Goal: Transaction & Acquisition: Subscribe to service/newsletter

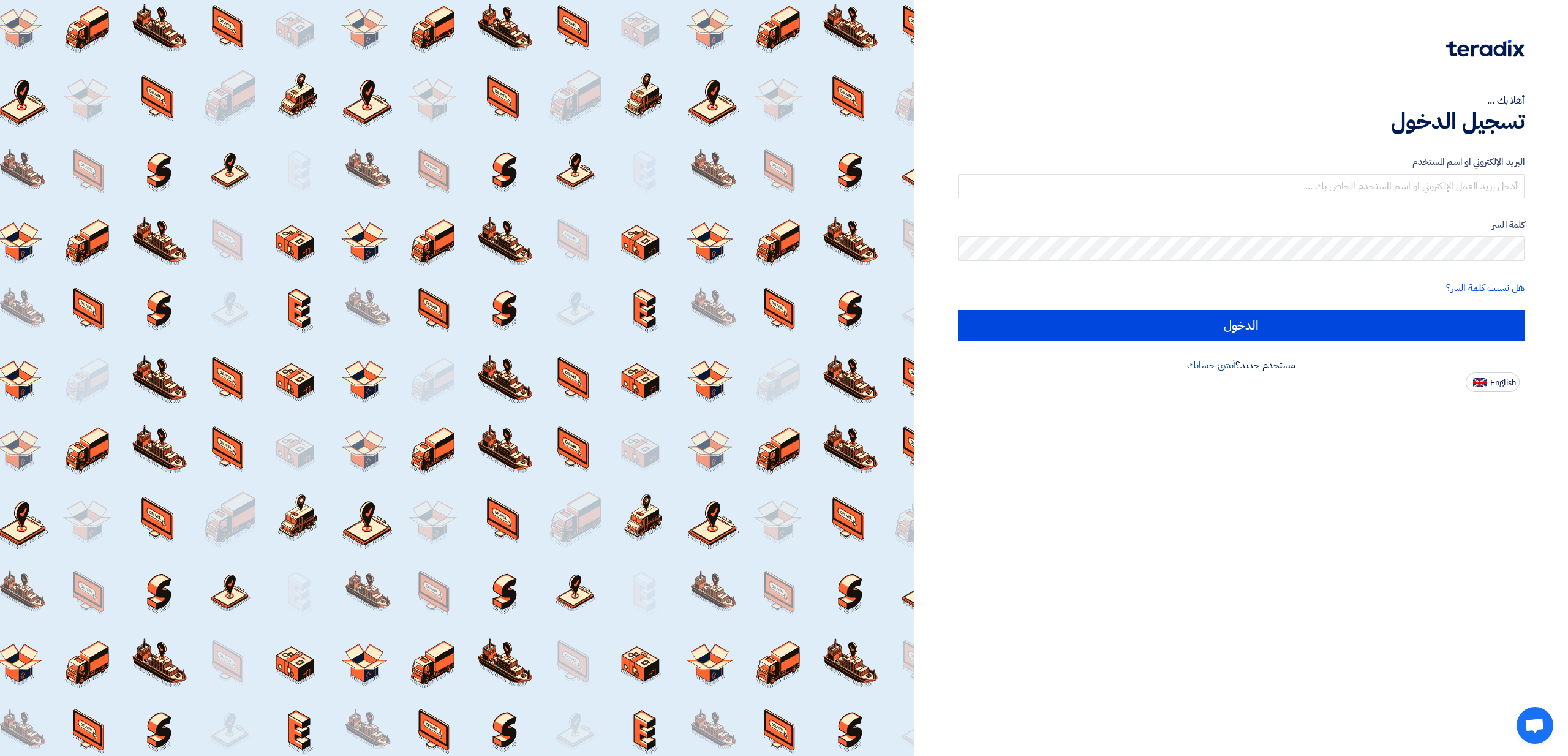
click at [1200, 370] on link "أنشئ حسابك" at bounding box center [1211, 365] width 49 height 15
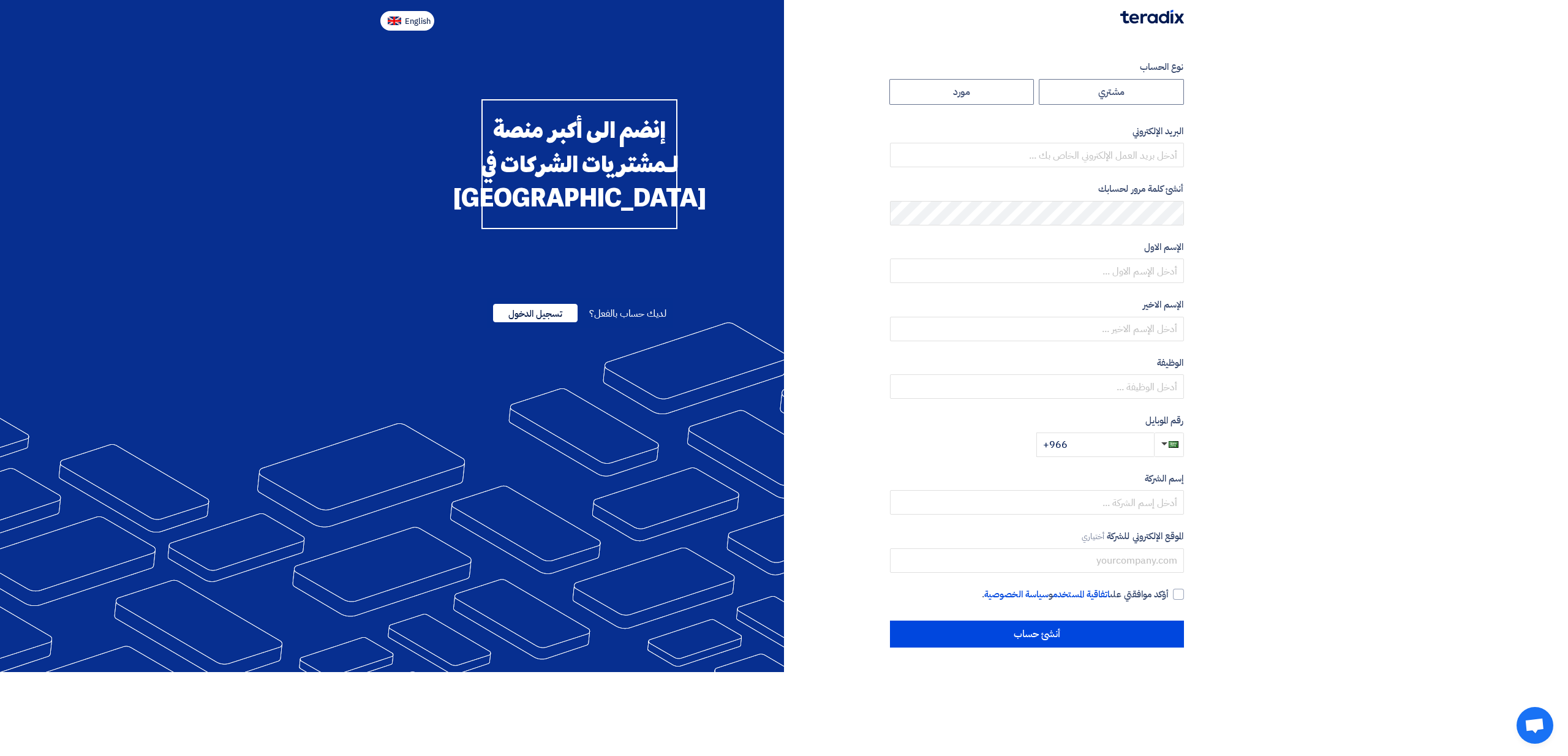
click at [410, 29] on button "English" at bounding box center [407, 21] width 54 height 19
type input "Register"
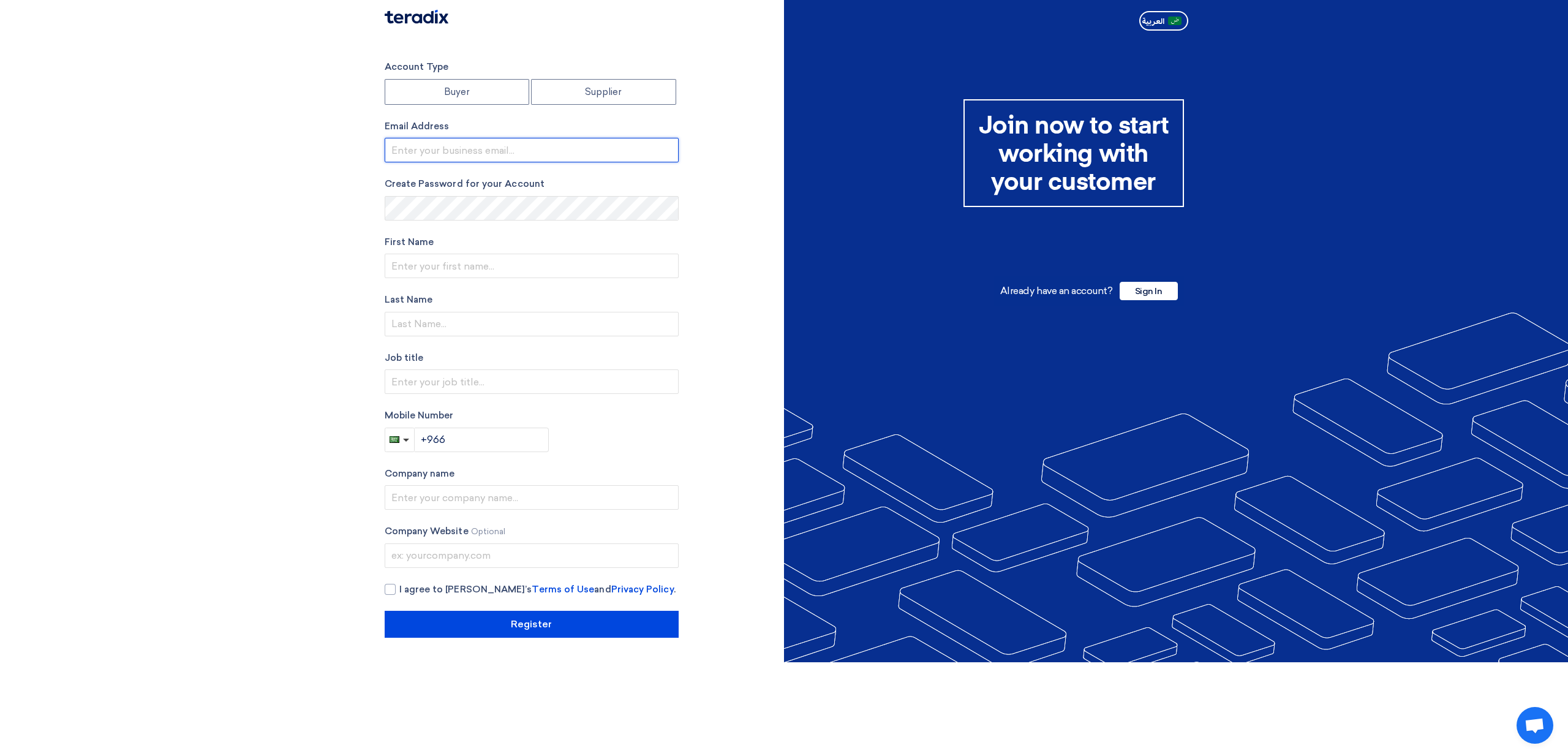
click at [471, 149] on input "email" at bounding box center [532, 150] width 294 height 24
type input "[PERSON_NAME][EMAIL_ADDRESS][PERSON_NAME][DOMAIN_NAME]"
type input "[PERSON_NAME]"
type input "alherz"
type input "SVP"
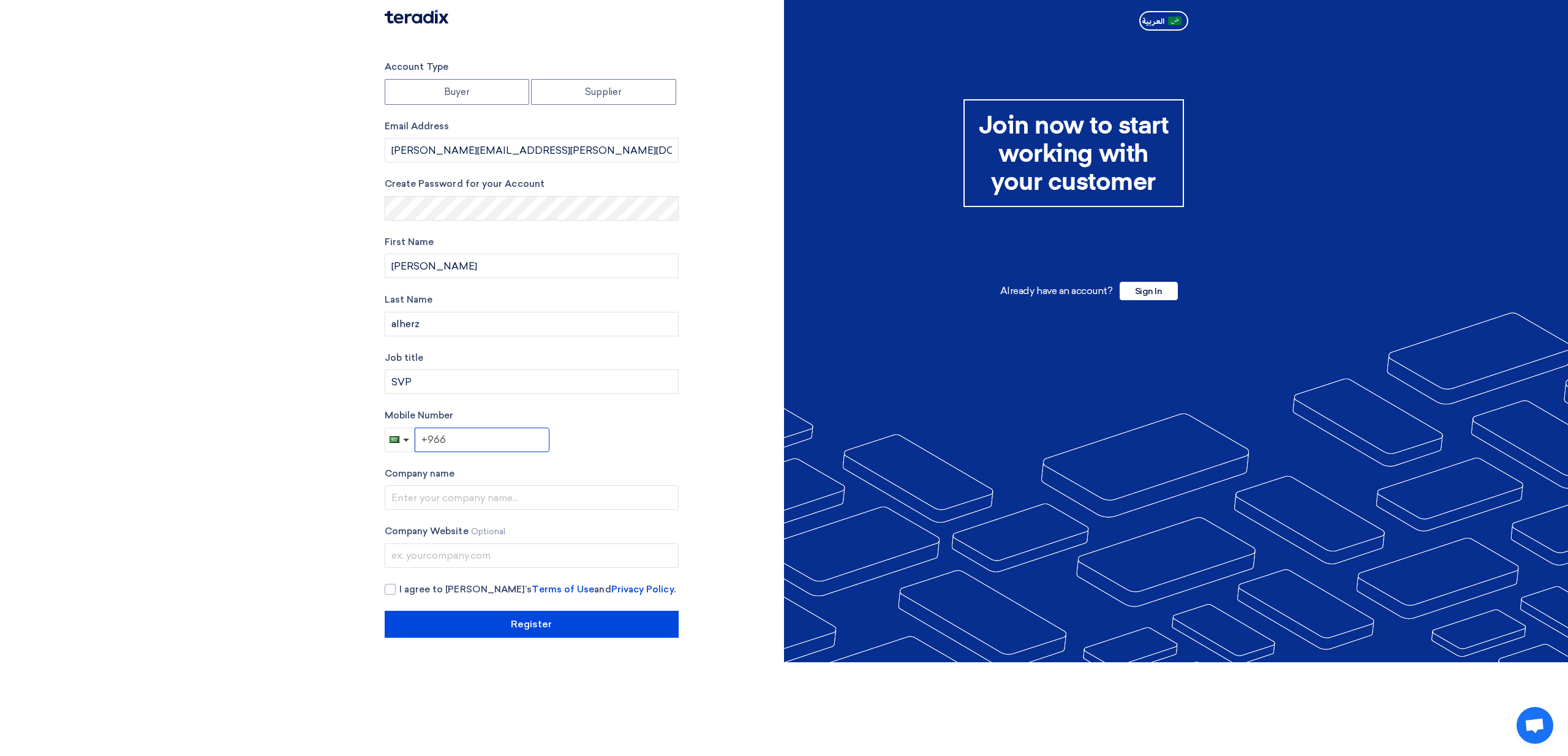
click at [505, 443] on input "+966" at bounding box center [482, 439] width 135 height 24
type input "[PHONE_NUMBER]"
click at [481, 500] on input "text" at bounding box center [532, 497] width 294 height 24
type input "JPMorgan WPS"
click at [388, 592] on div at bounding box center [390, 590] width 11 height 11
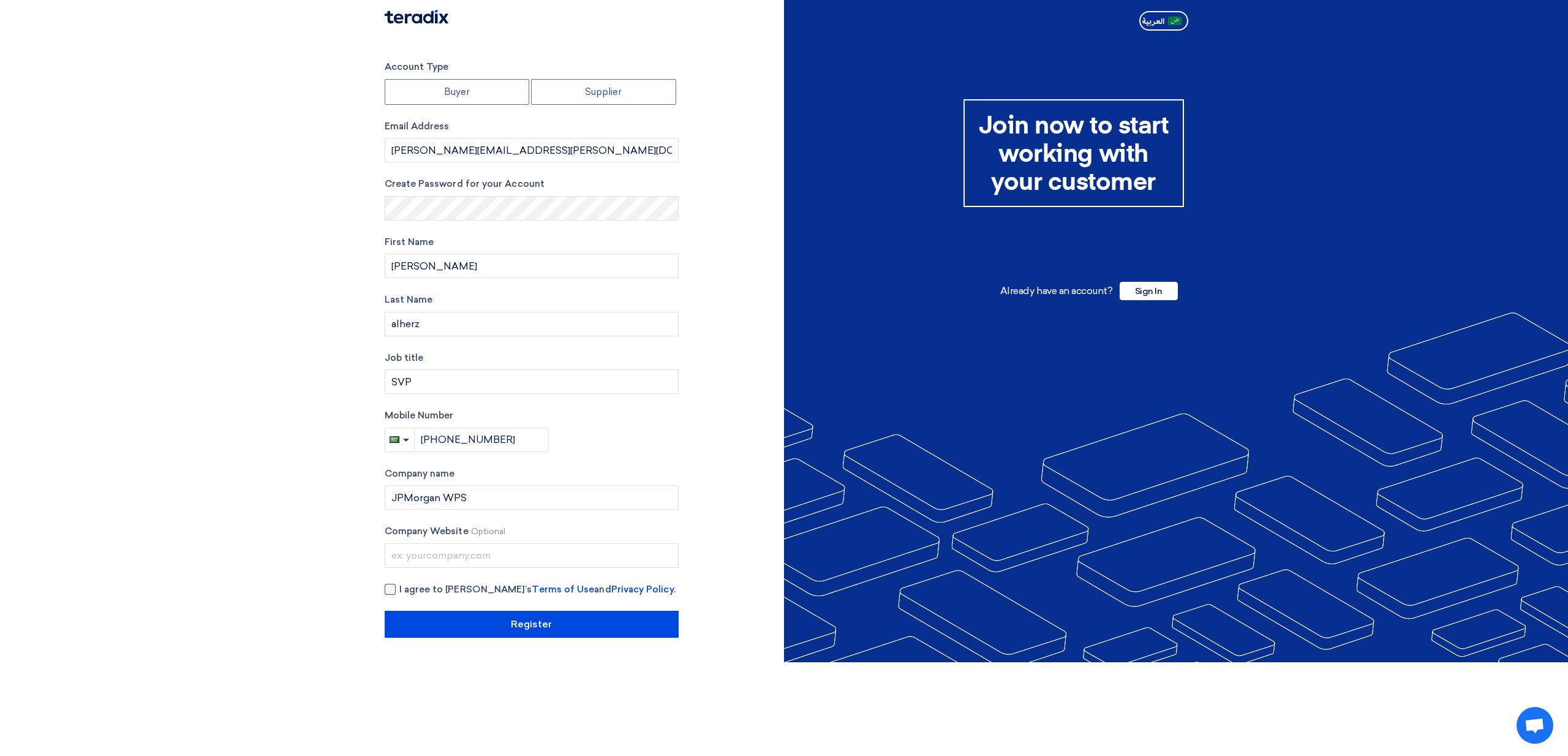
click at [399, 592] on input "I agree to [PERSON_NAME]’s Terms of Use and Privacy Policy ." at bounding box center [546, 594] width 294 height 24
checkbox input "true"
click at [436, 620] on input "Register" at bounding box center [532, 624] width 294 height 27
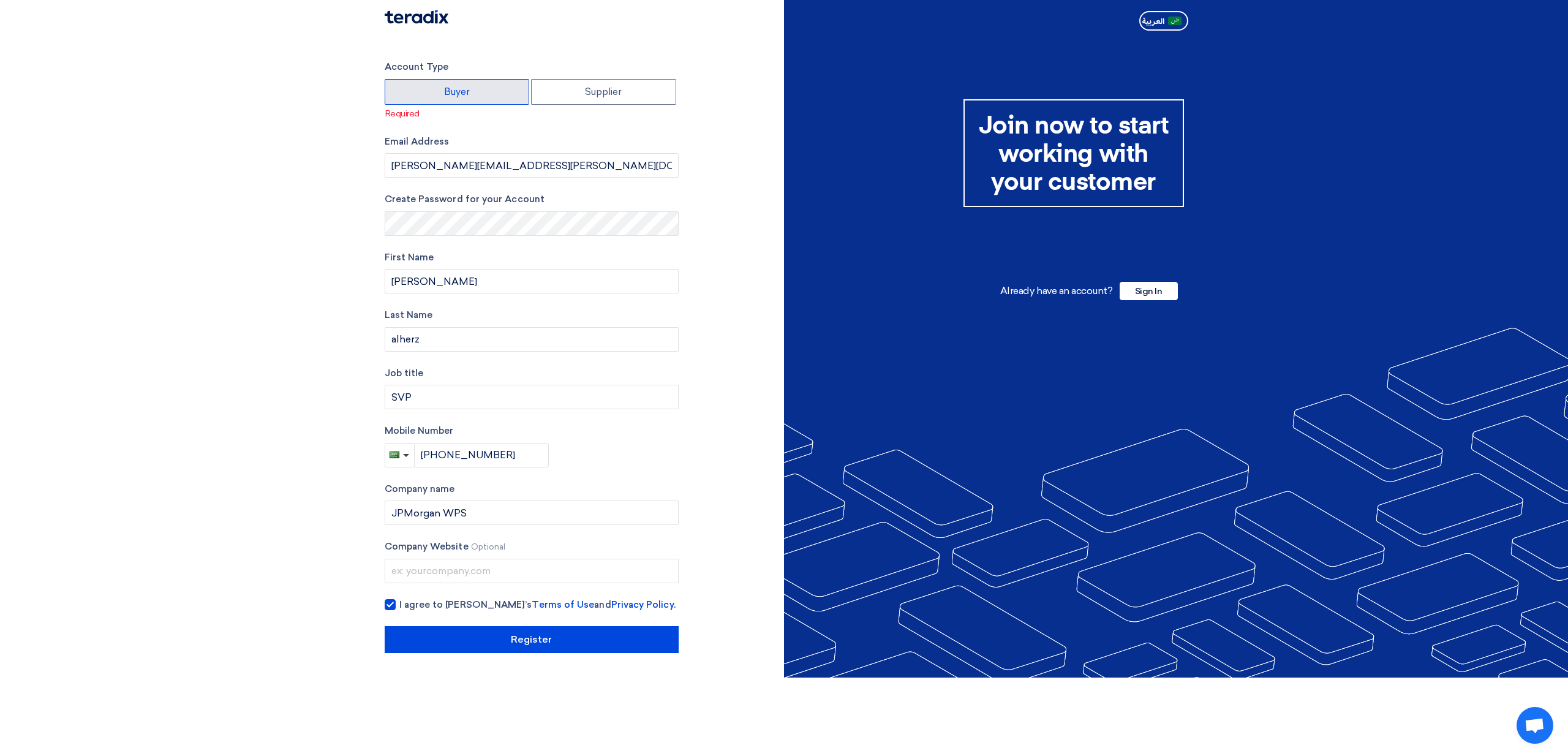
click at [448, 88] on label "Buyer" at bounding box center [457, 92] width 145 height 26
click at [448, 88] on input "Buyer" at bounding box center [457, 92] width 144 height 24
radio input "true"
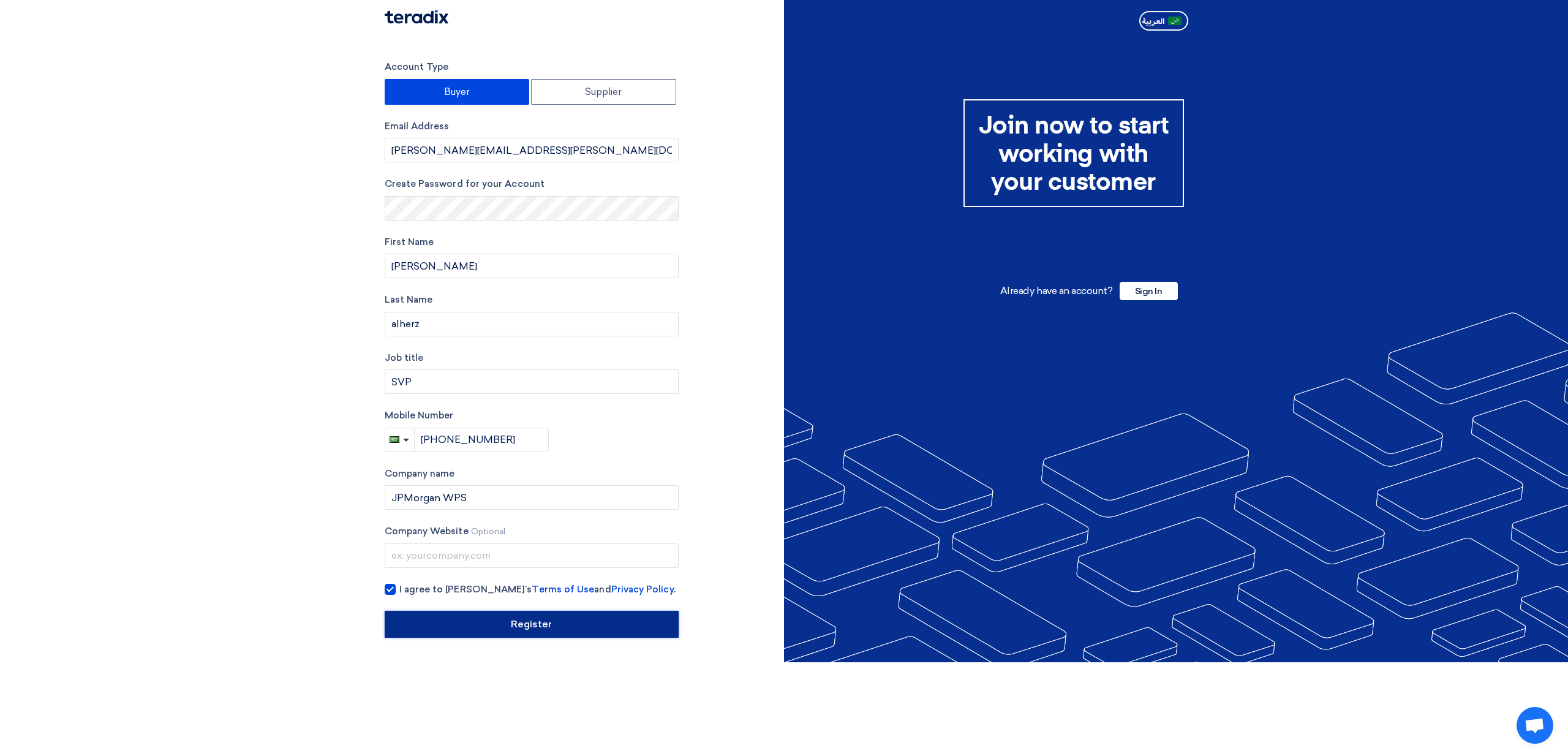
click at [485, 619] on input "Register" at bounding box center [532, 624] width 294 height 27
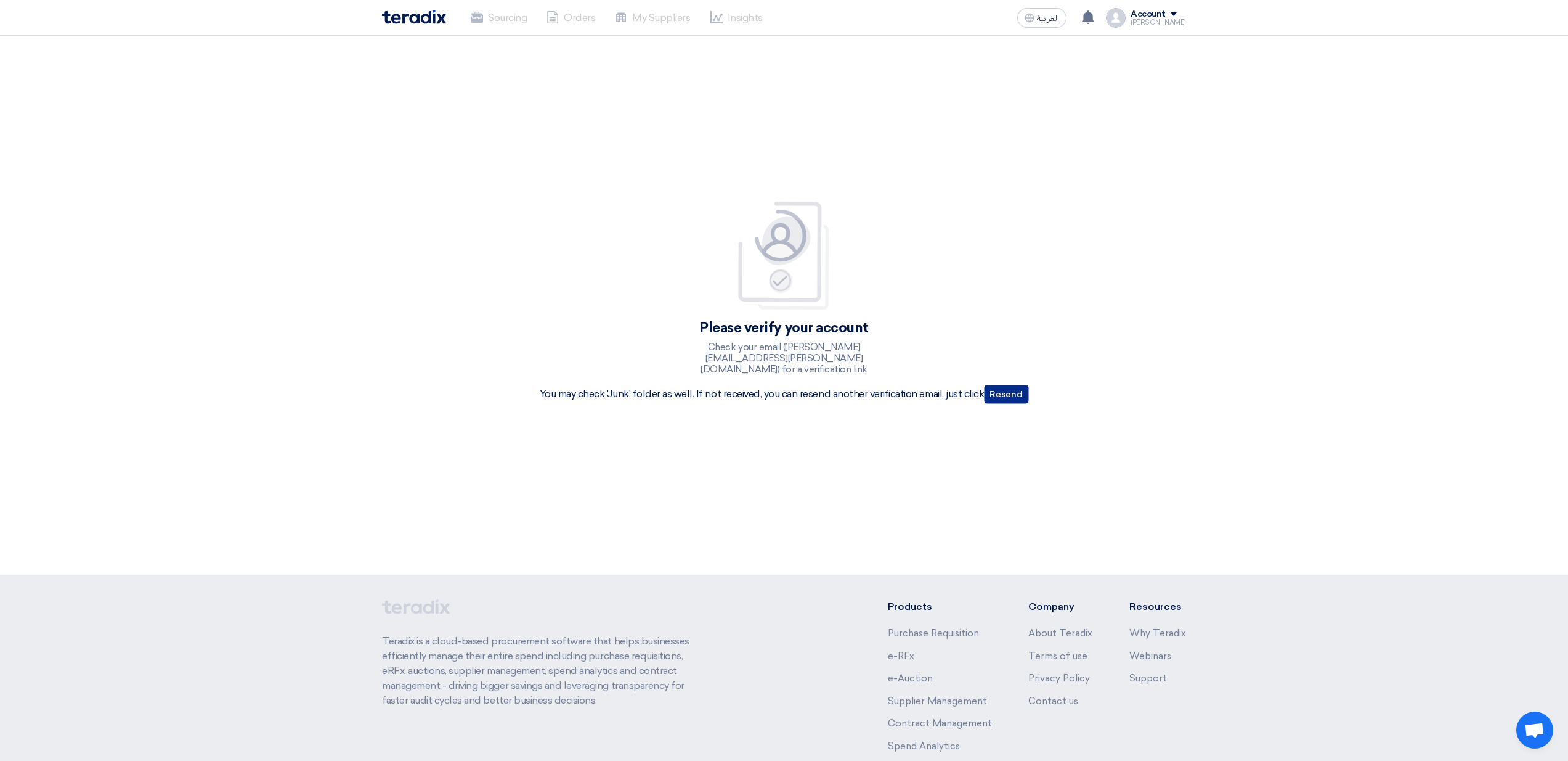
click at [1010, 389] on button "Resend" at bounding box center [1006, 394] width 45 height 18
click at [1156, 24] on div "[PERSON_NAME]" at bounding box center [1158, 22] width 55 height 7
click at [1099, 74] on li "Orders" at bounding box center [1121, 72] width 128 height 24
click at [431, 16] on img at bounding box center [415, 17] width 64 height 14
click at [1142, 12] on div "Account" at bounding box center [1148, 14] width 35 height 10
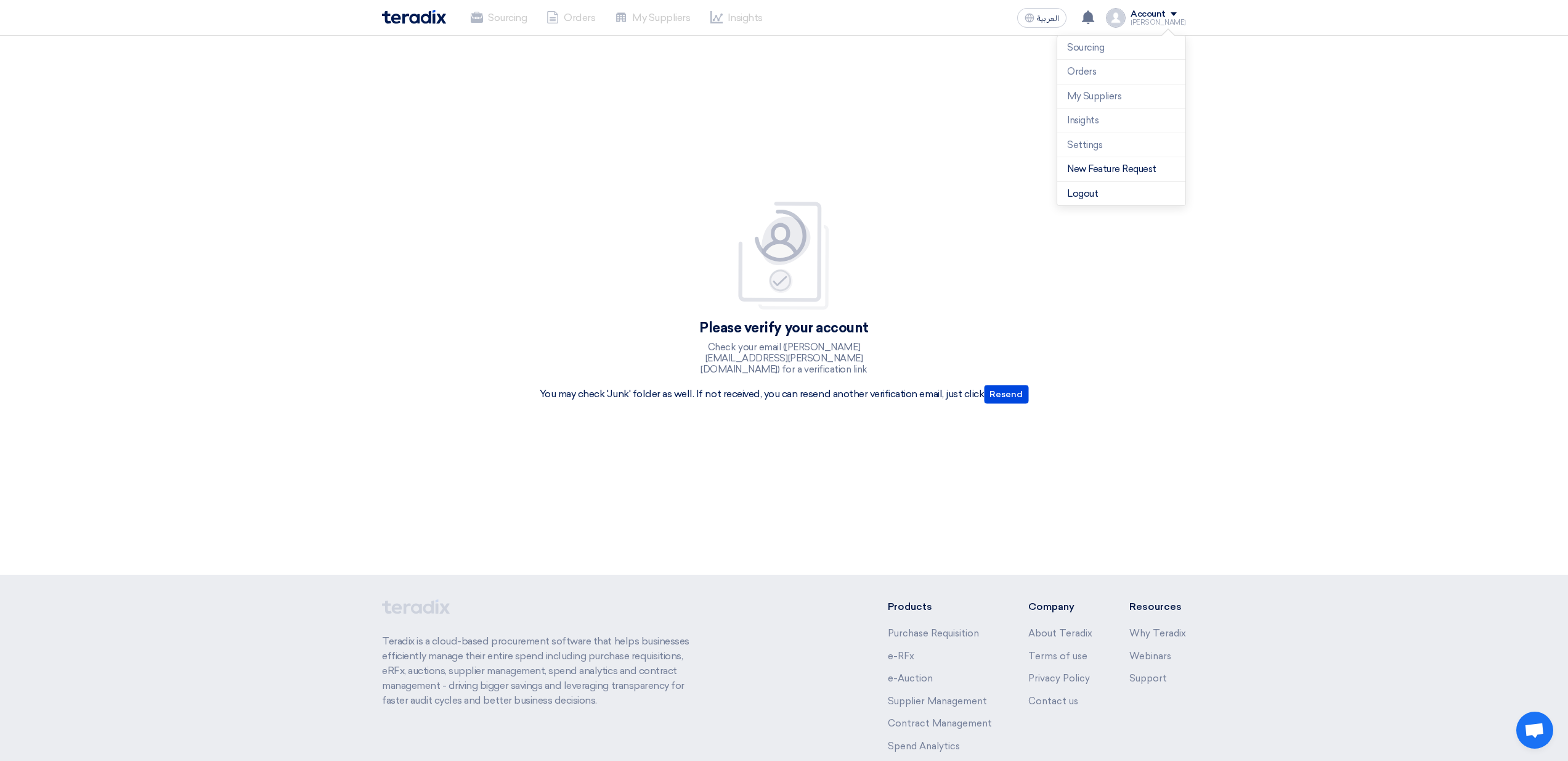
click at [1158, 543] on div "Please verify your account Check your email (abdulhadi.alherz@jpmorgan.com) for…" at bounding box center [784, 305] width 1568 height 539
click at [1147, 17] on div "Account" at bounding box center [1148, 14] width 35 height 10
click at [524, 128] on div "Please verify your account Check your email (abdulhadi.alherz@jpmorgan.com) for…" at bounding box center [784, 305] width 1568 height 539
click at [1001, 392] on button "Resend" at bounding box center [1006, 394] width 45 height 18
click at [1144, 22] on div "[PERSON_NAME]" at bounding box center [1158, 22] width 55 height 7
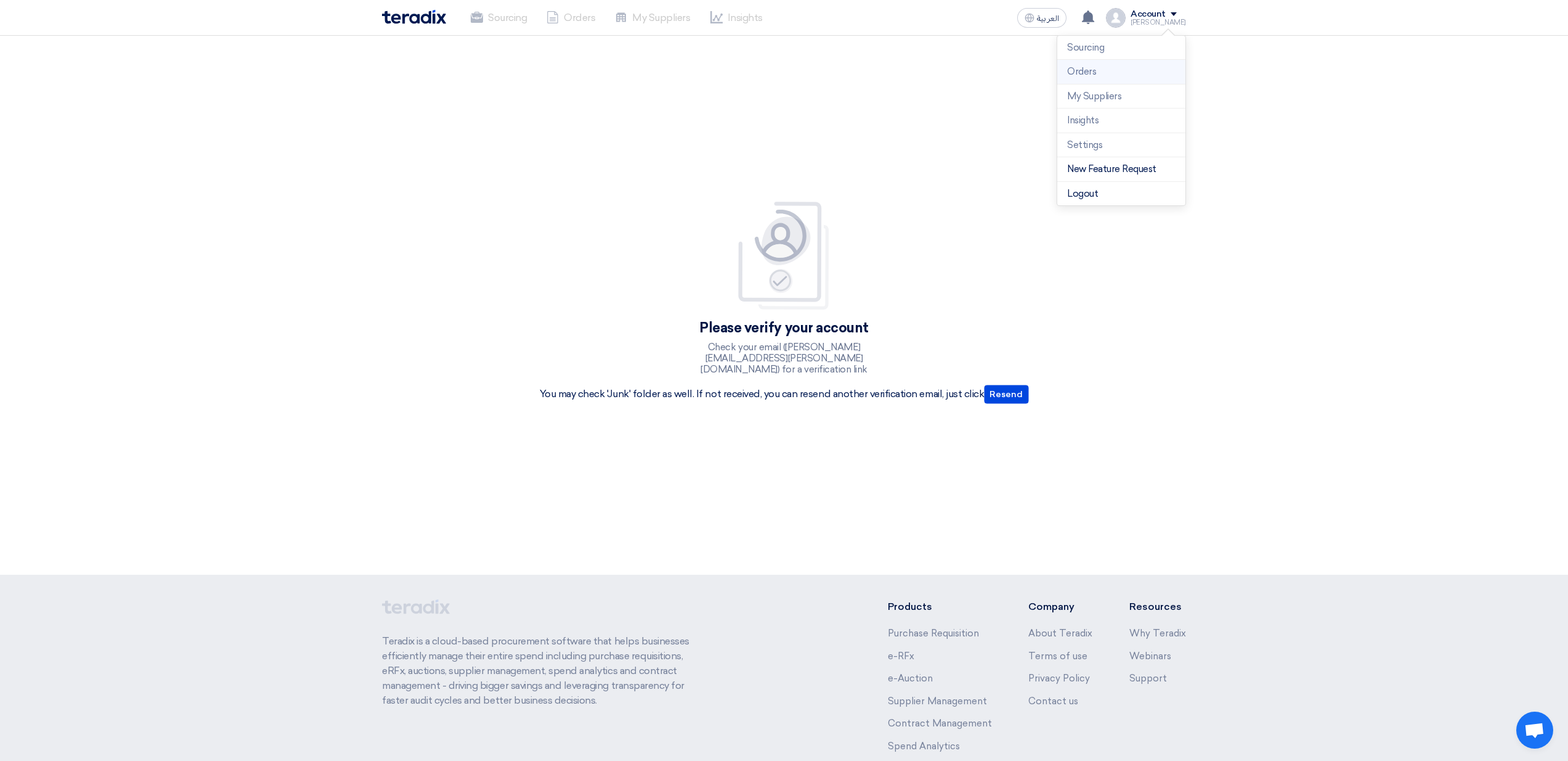
click at [1112, 75] on li "Orders" at bounding box center [1121, 72] width 128 height 24
click at [1160, 24] on div "[PERSON_NAME]" at bounding box center [1158, 22] width 55 height 7
click at [1112, 169] on link "New Feature Request" at bounding box center [1121, 169] width 108 height 14
